Goal: Register for event/course

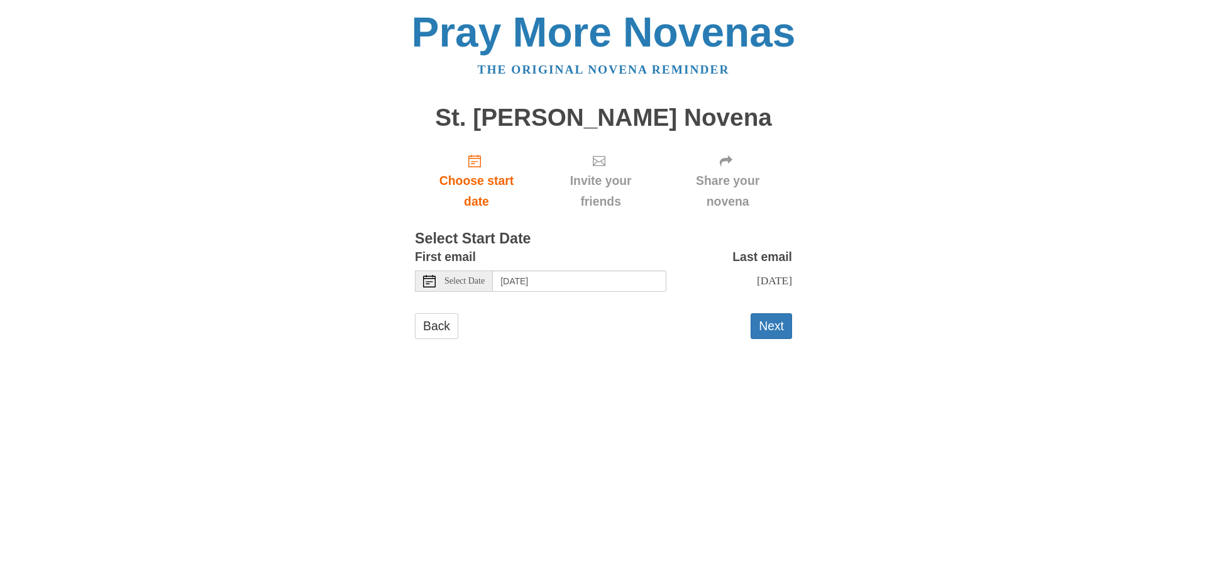
click at [426, 279] on icon at bounding box center [429, 281] width 13 height 13
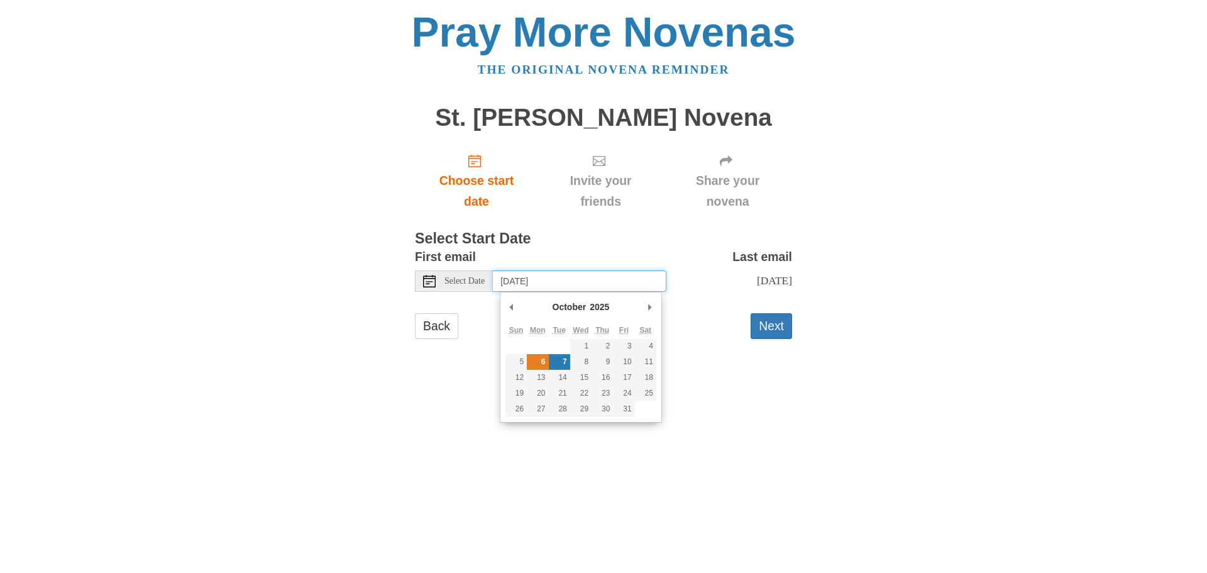
type input "[DATE]"
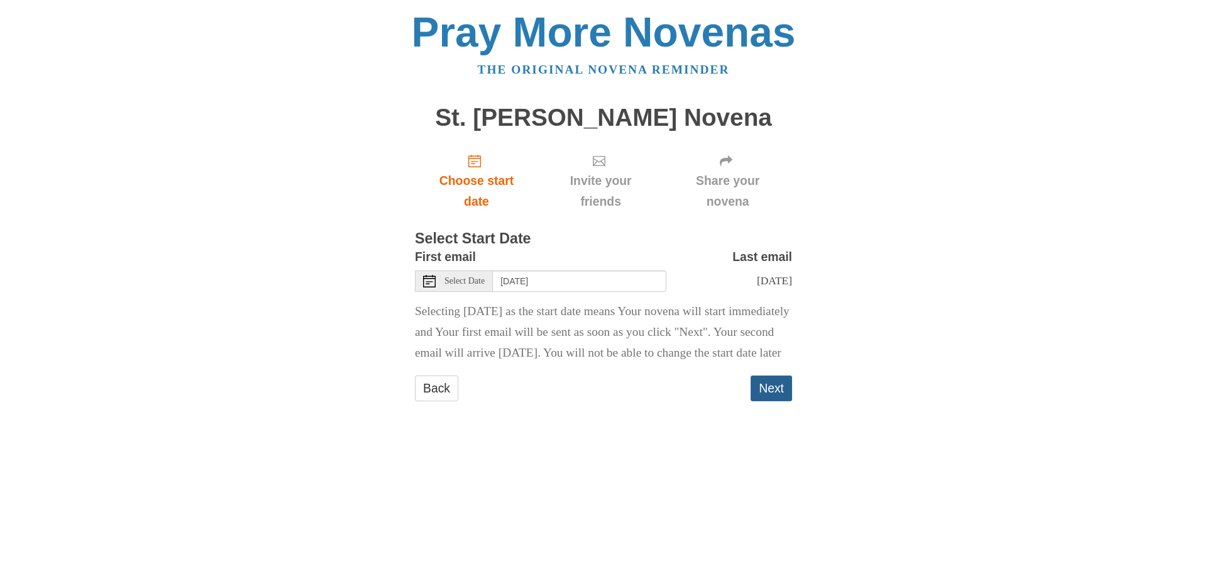
click at [777, 401] on button "Next" at bounding box center [771, 388] width 41 height 26
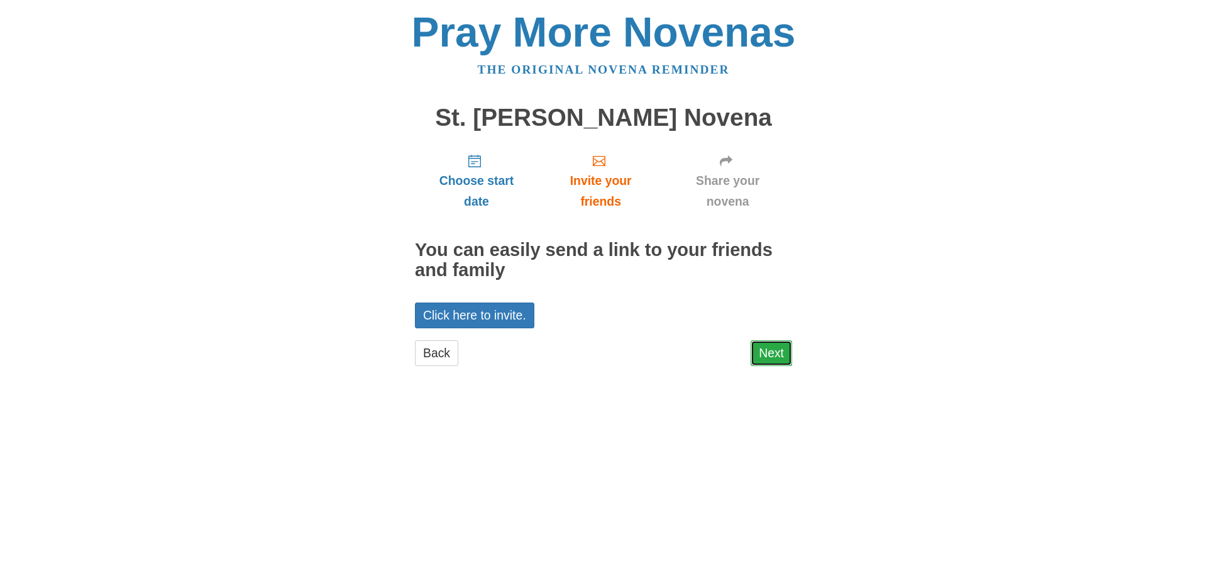
click at [773, 353] on link "Next" at bounding box center [771, 353] width 41 height 26
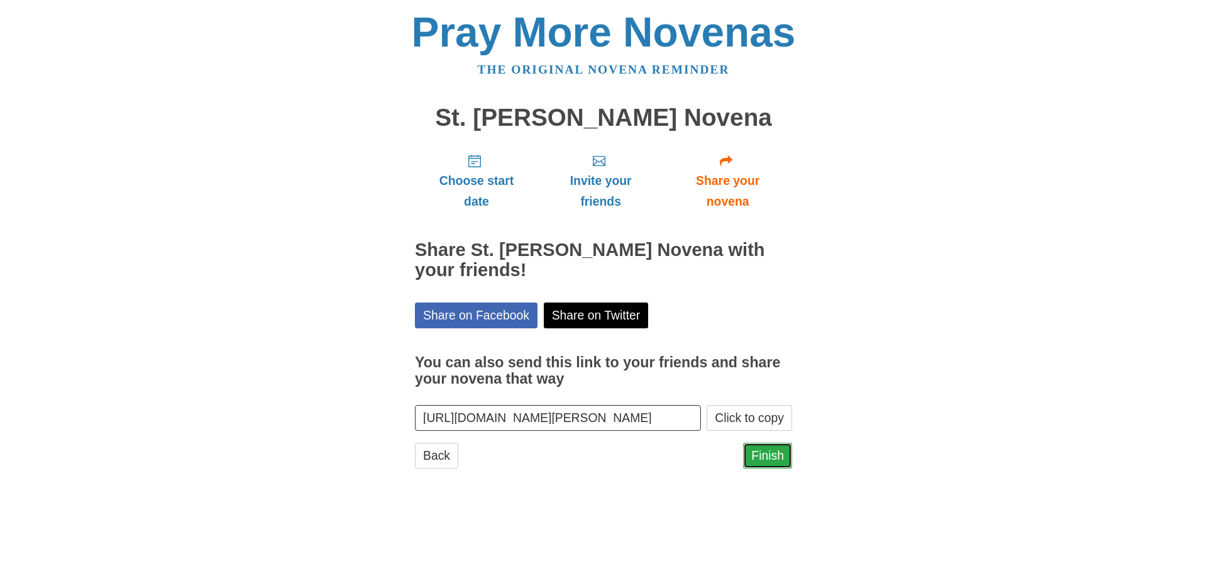
click at [767, 449] on link "Finish" at bounding box center [767, 456] width 49 height 26
